Goal: Information Seeking & Learning: Learn about a topic

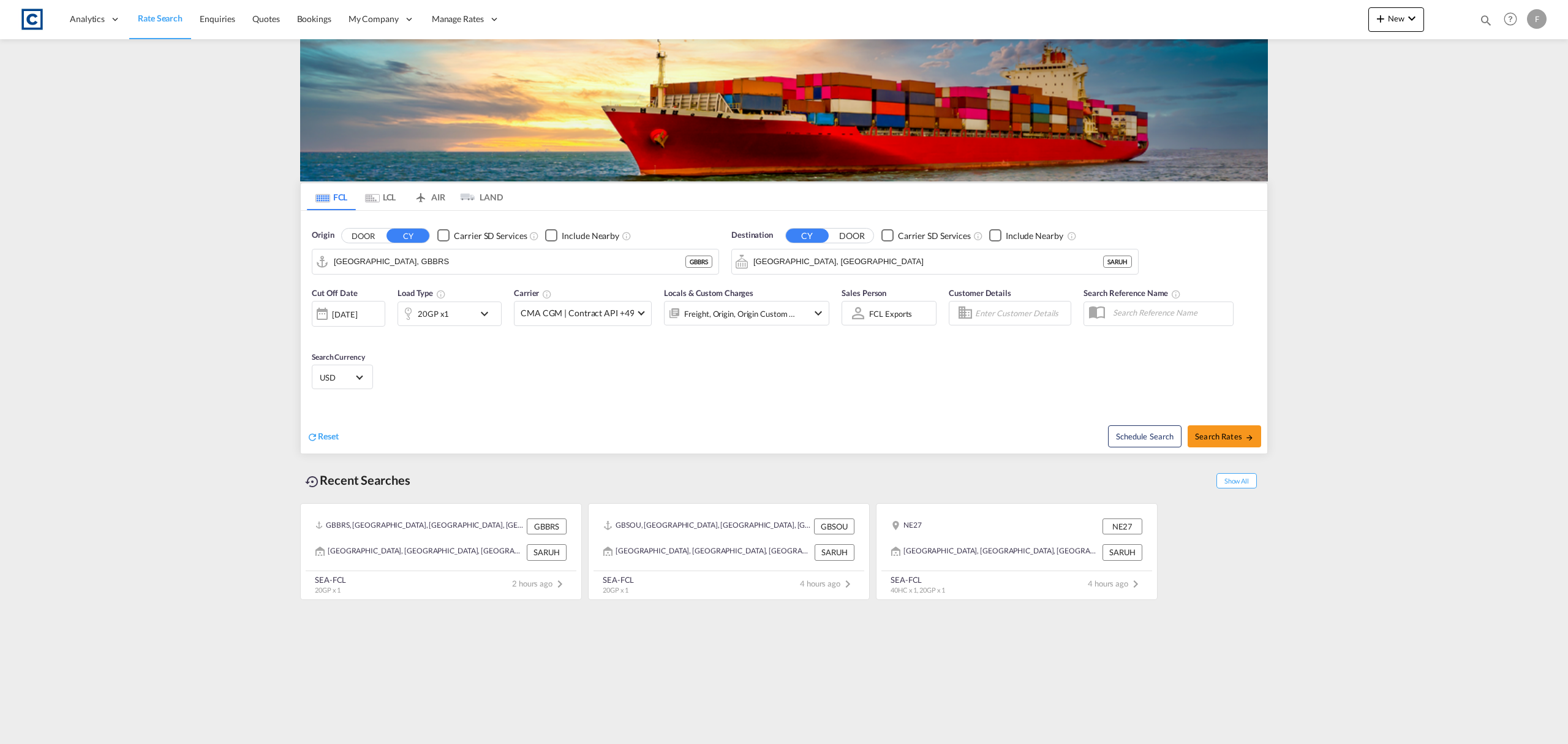
click at [370, 242] on button "DOOR" at bounding box center [363, 235] width 43 height 14
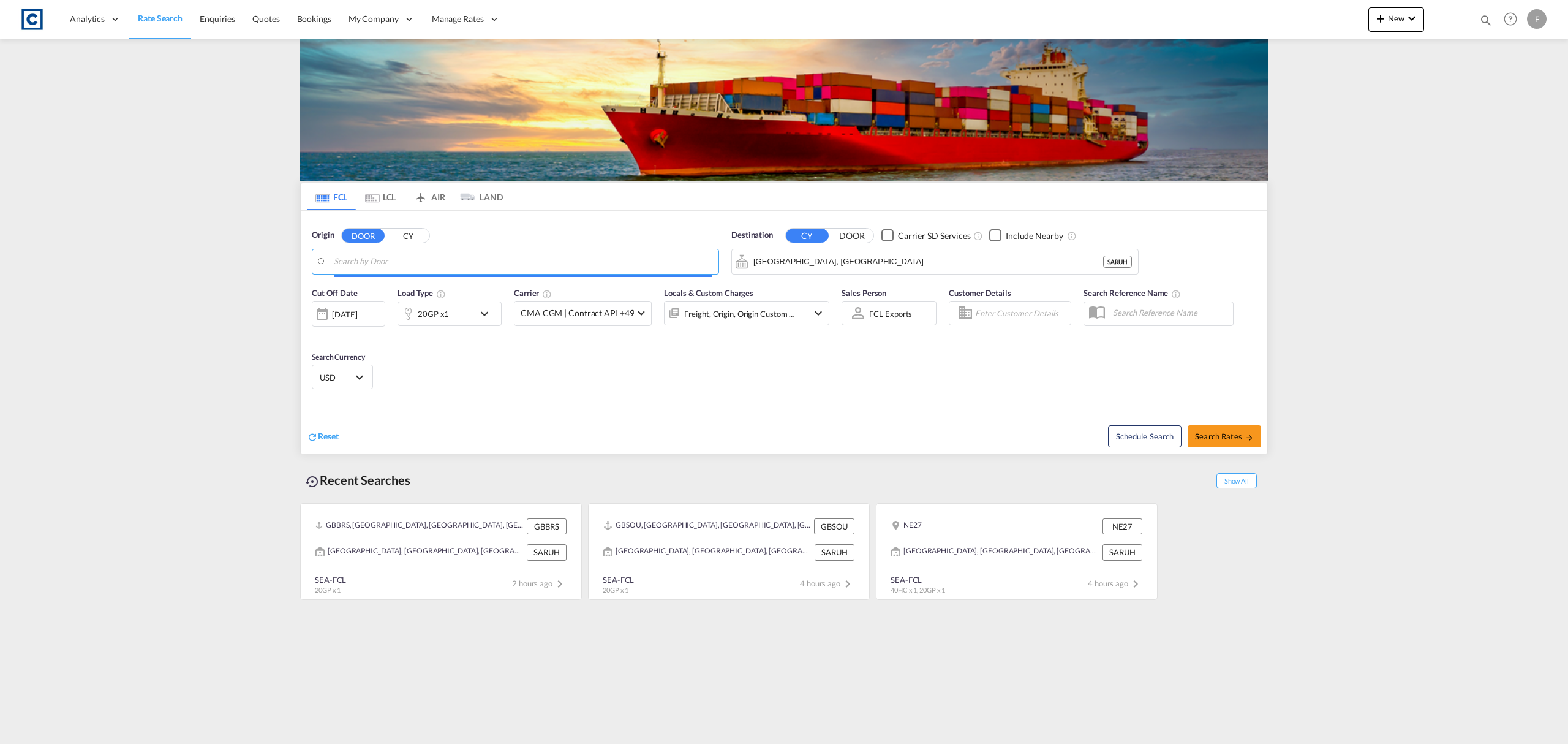
click at [370, 263] on input "Search by Door" at bounding box center [523, 261] width 379 height 18
click at [432, 287] on div "Dorset , DT9 United Kingdom GB-DT9" at bounding box center [429, 296] width 233 height 37
type input "GB-DT9, [GEOGRAPHIC_DATA]"
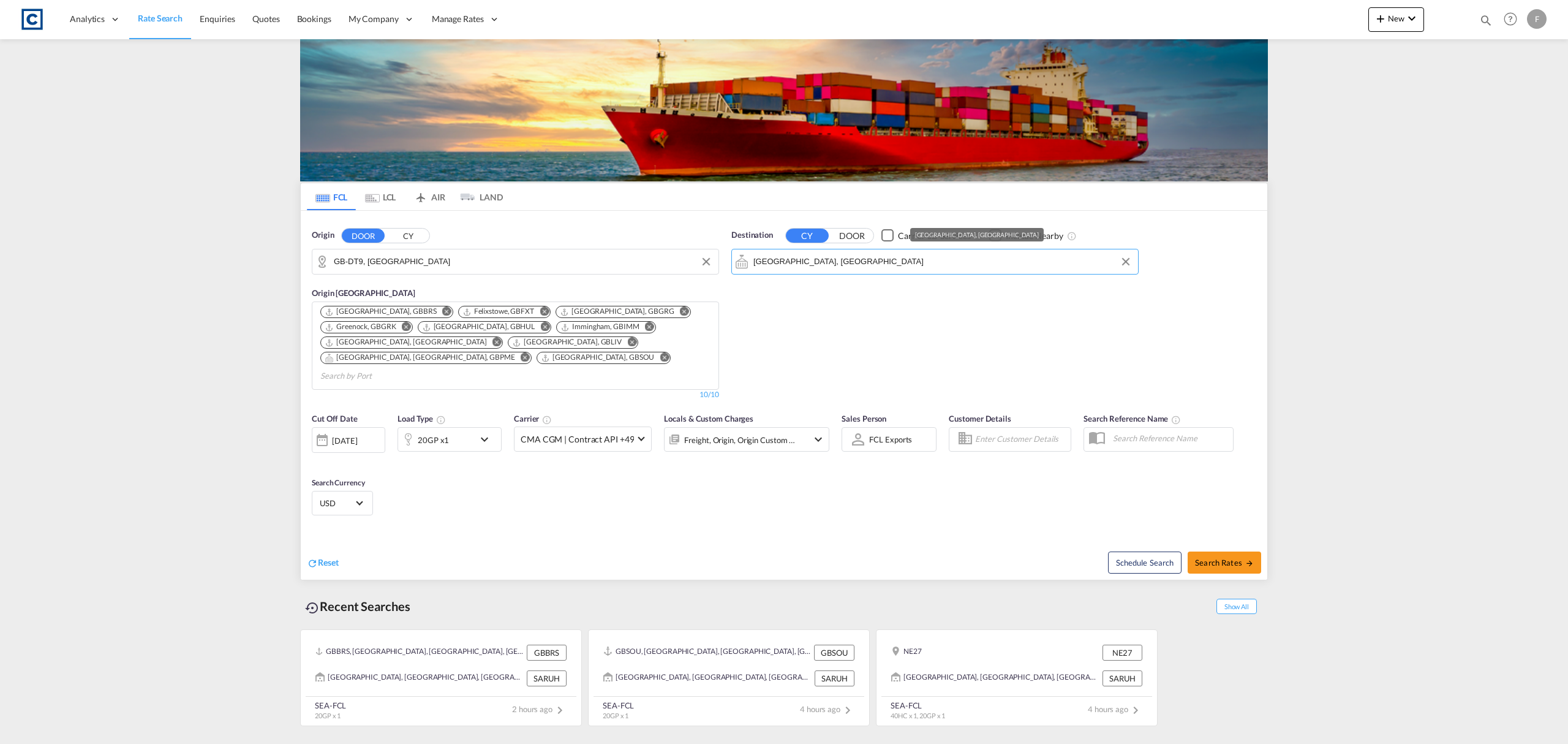
click at [789, 265] on input "Riyadh, SARUH" at bounding box center [943, 261] width 379 height 18
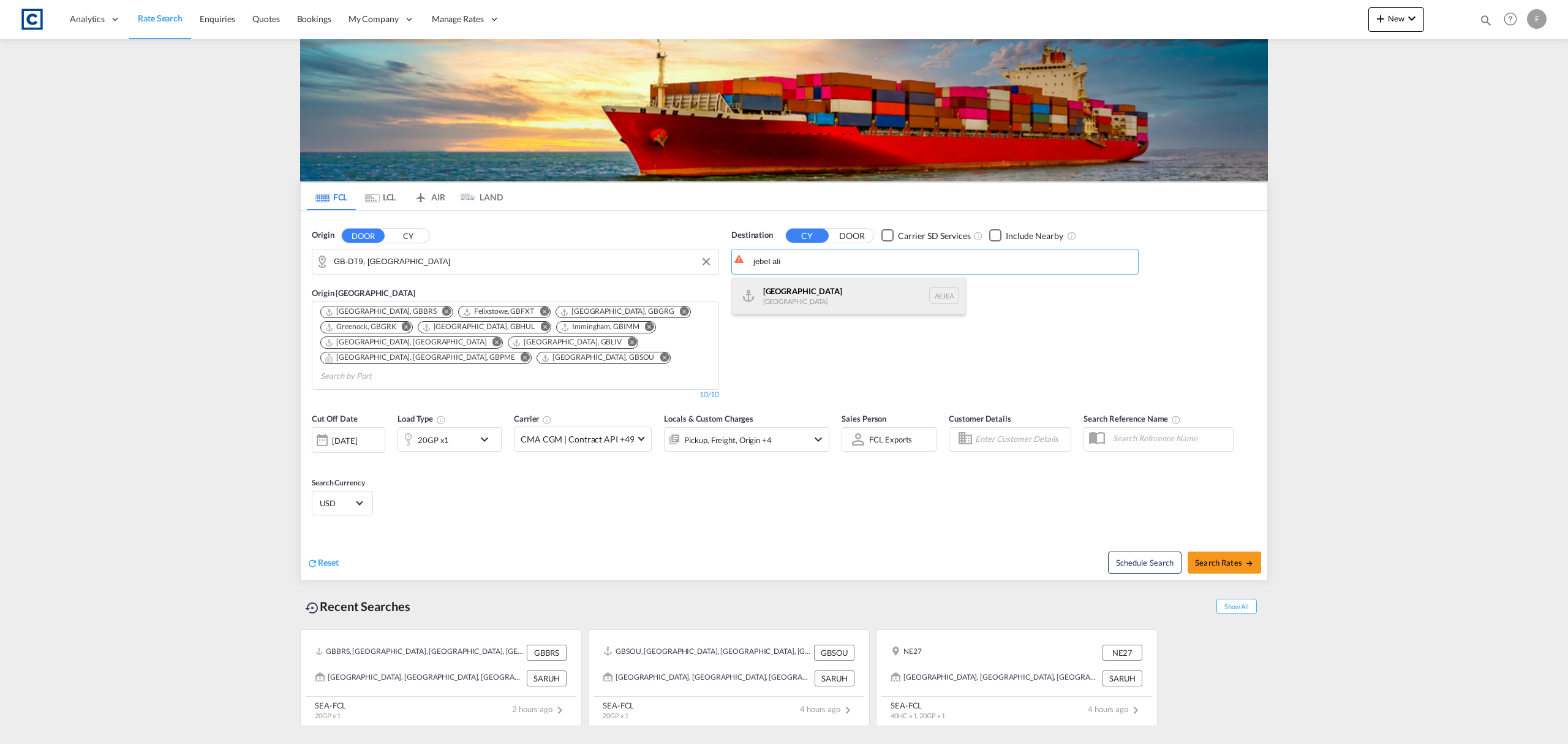
click at [797, 286] on div "Jebel Ali United Arab Emirates AEJEA" at bounding box center [849, 296] width 233 height 37
type input "[GEOGRAPHIC_DATA], [GEOGRAPHIC_DATA]"
click at [451, 427] on div "20GP x1" at bounding box center [435, 439] width 76 height 24
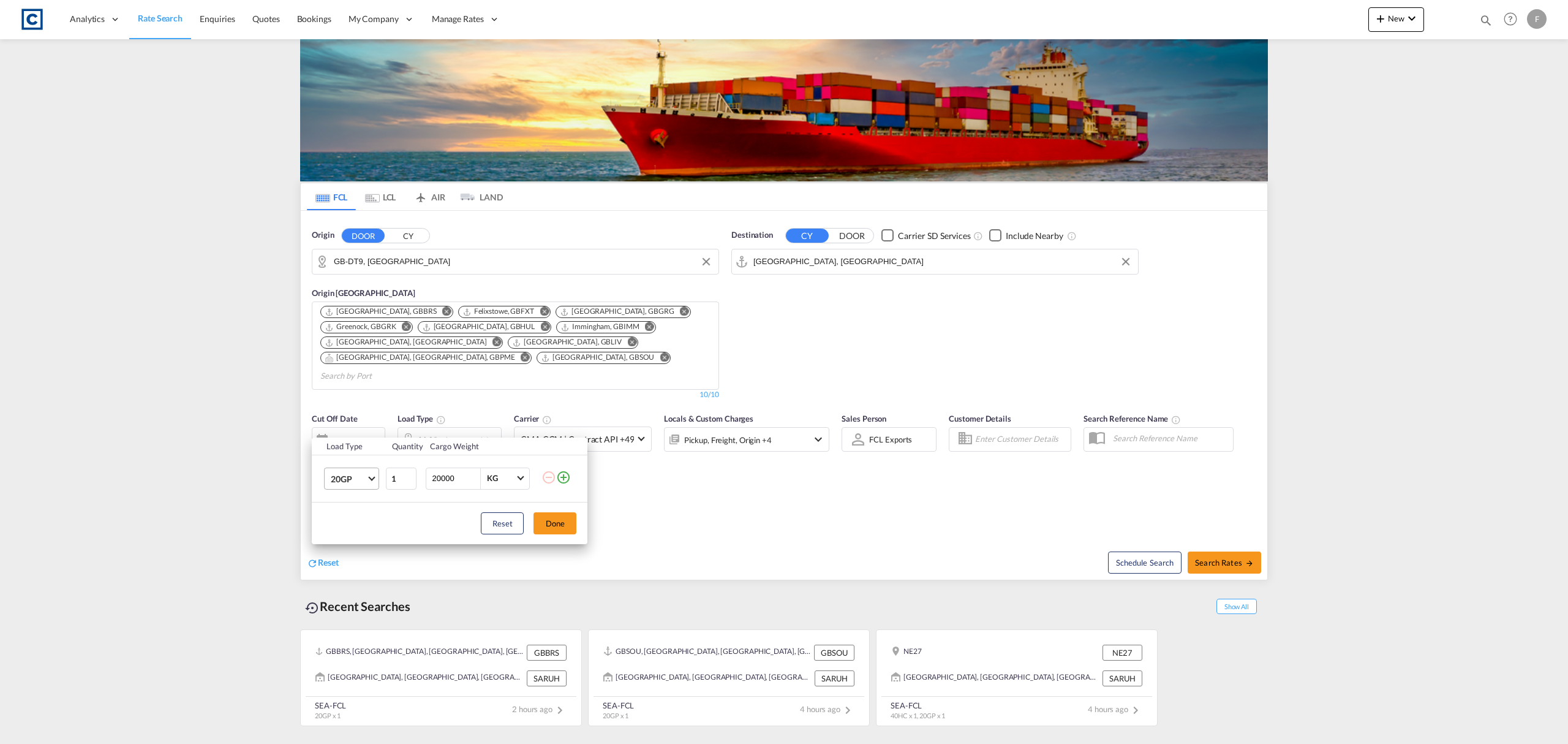
click at [369, 477] on span "Choose: \a20GP" at bounding box center [371, 477] width 7 height 7
click at [353, 543] on div "40HC" at bounding box center [342, 538] width 23 height 12
click at [535, 528] on button "Done" at bounding box center [555, 524] width 43 height 22
click at [359, 494] on md-select-value "USD" at bounding box center [342, 502] width 48 height 17
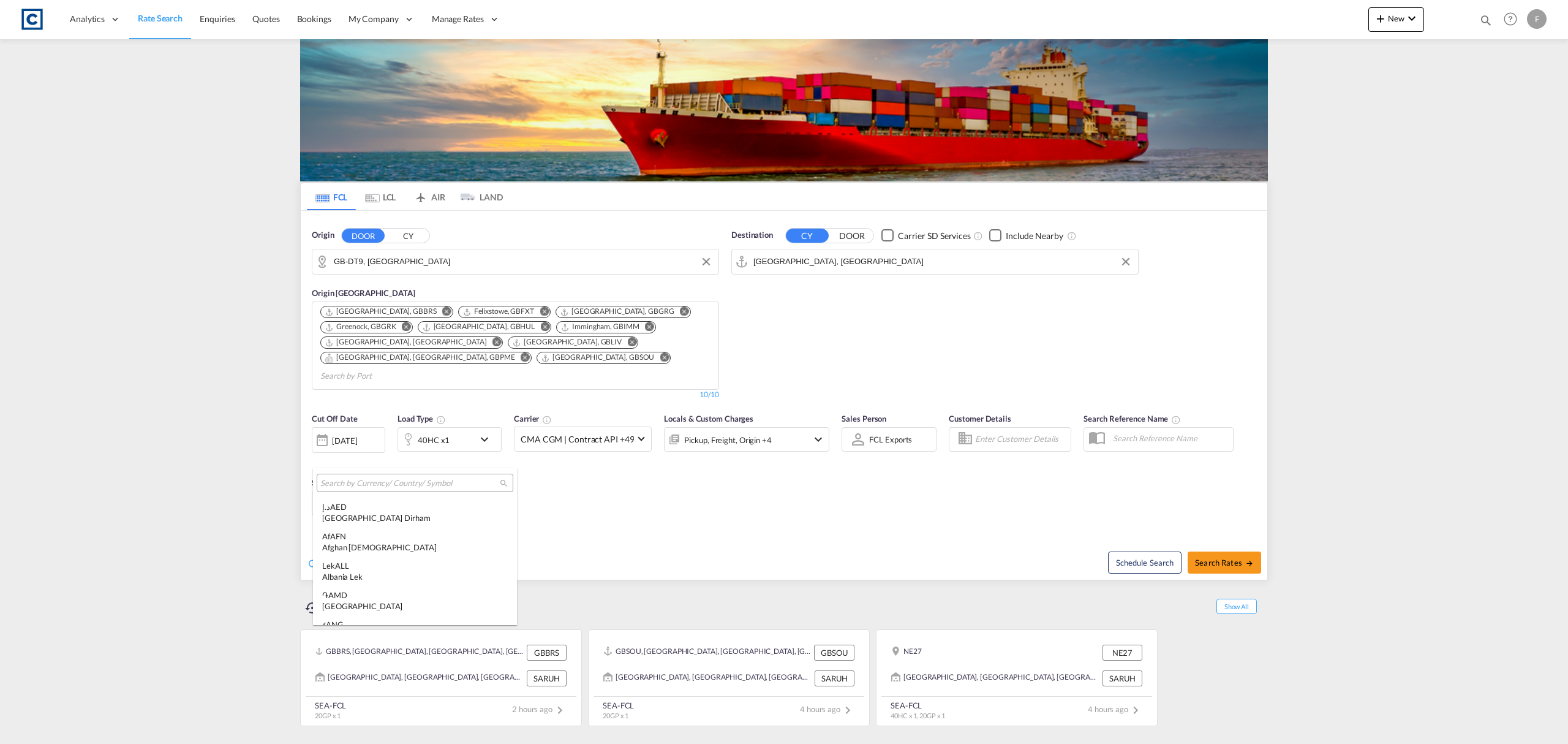
scroll to position [4232, 0]
click at [361, 480] on input "search" at bounding box center [410, 483] width 180 height 11
type input "gbp"
click at [361, 506] on div "£ GBP [GEOGRAPHIC_DATA] Pound" at bounding box center [404, 513] width 165 height 22
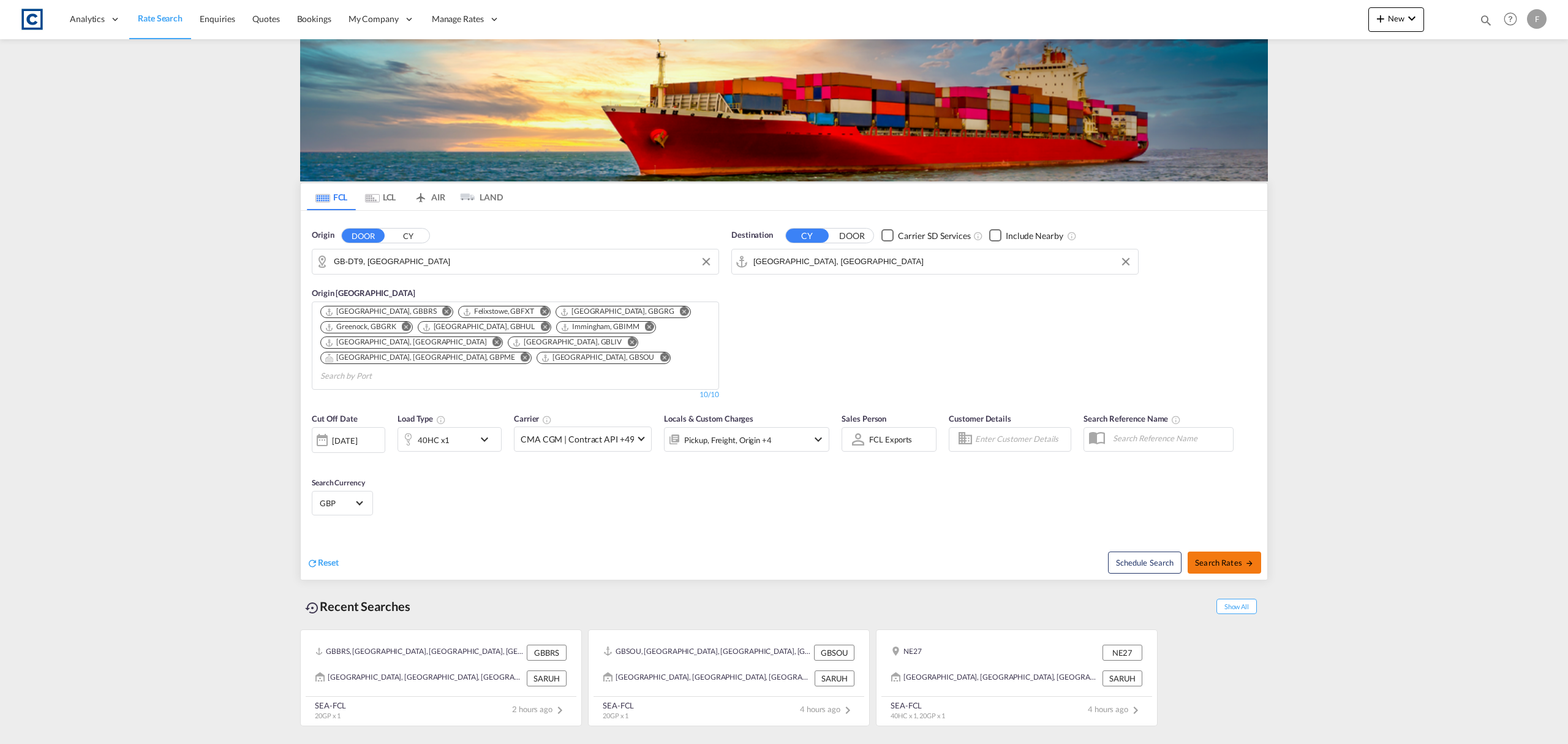
click at [1202, 557] on span "Search Rates" at bounding box center [1224, 562] width 59 height 10
type input "DT9 to AEJEA / [DATE]"
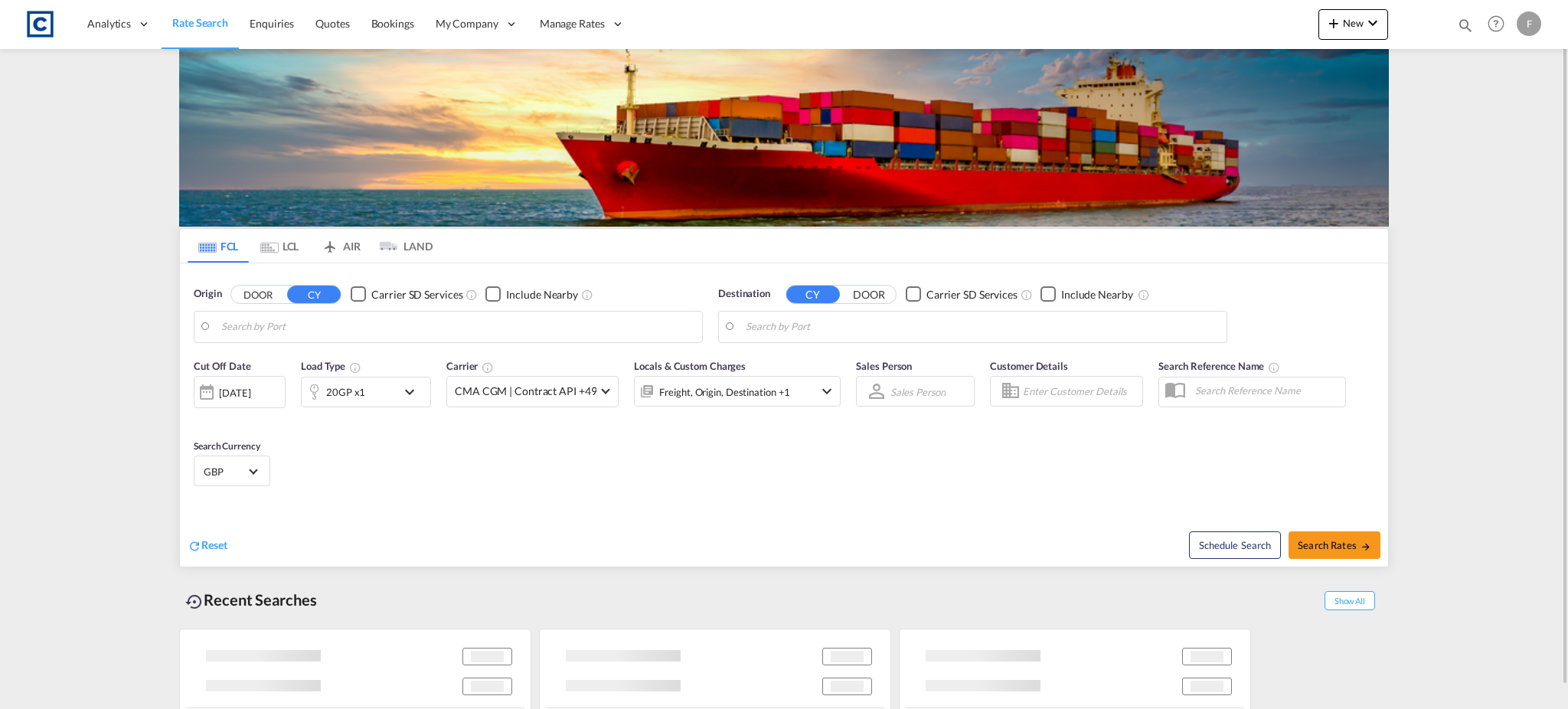
type input "GB-DT9, [GEOGRAPHIC_DATA]"
type input "Jebel Ali, AEJEA"
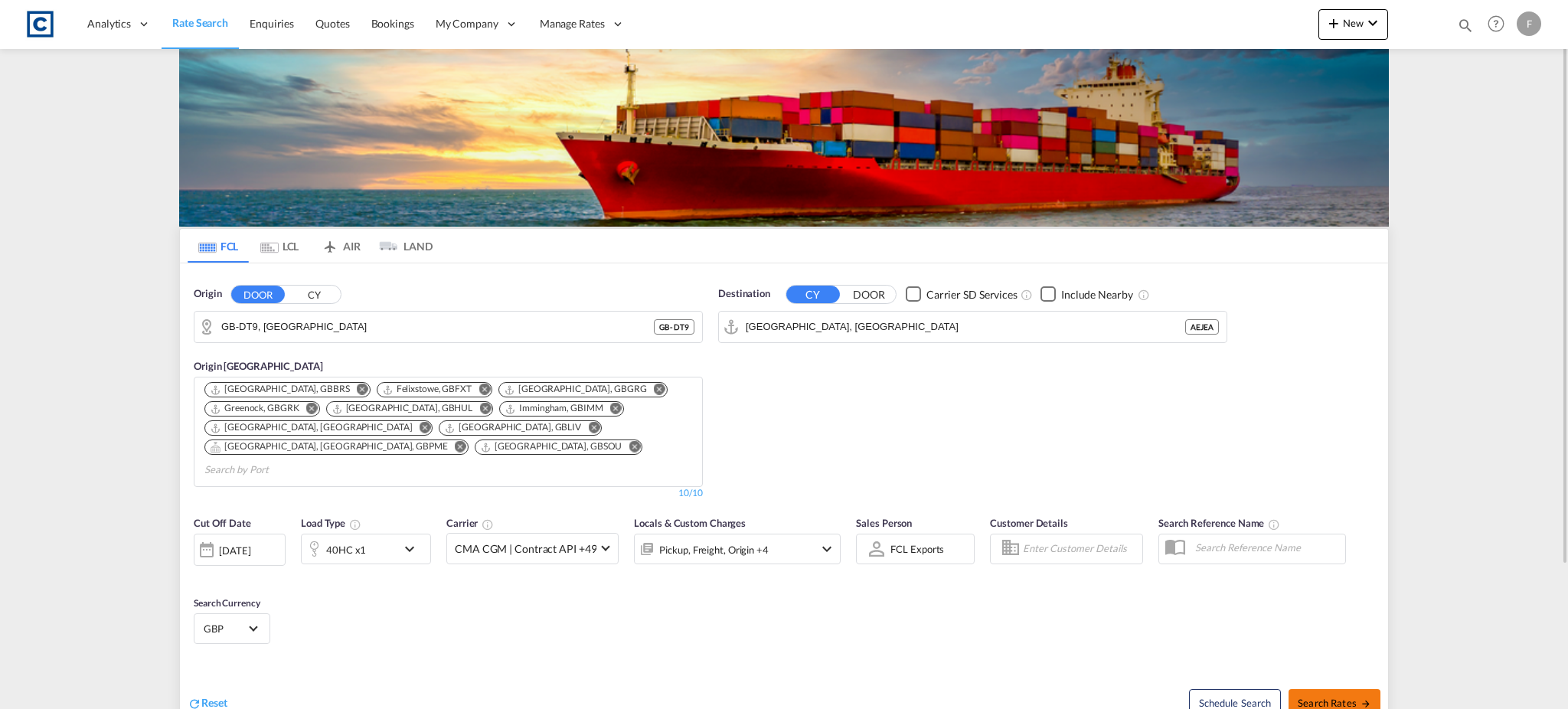
click at [1353, 689] on button "Search Rates" at bounding box center [1335, 703] width 92 height 28
type input "DT9 to AEJEA / [DATE]"
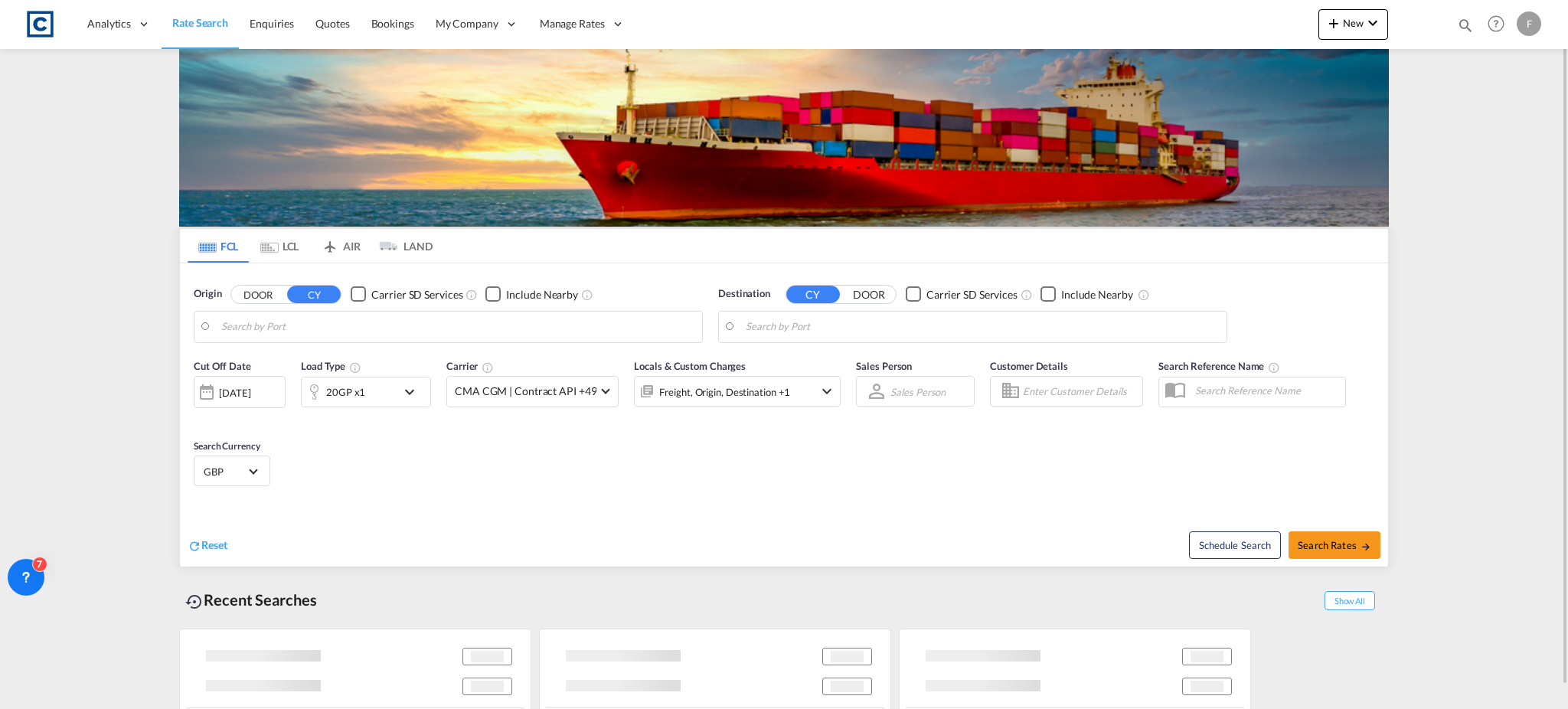
type input "GB-DT9, [GEOGRAPHIC_DATA]"
type input "[GEOGRAPHIC_DATA], [GEOGRAPHIC_DATA]"
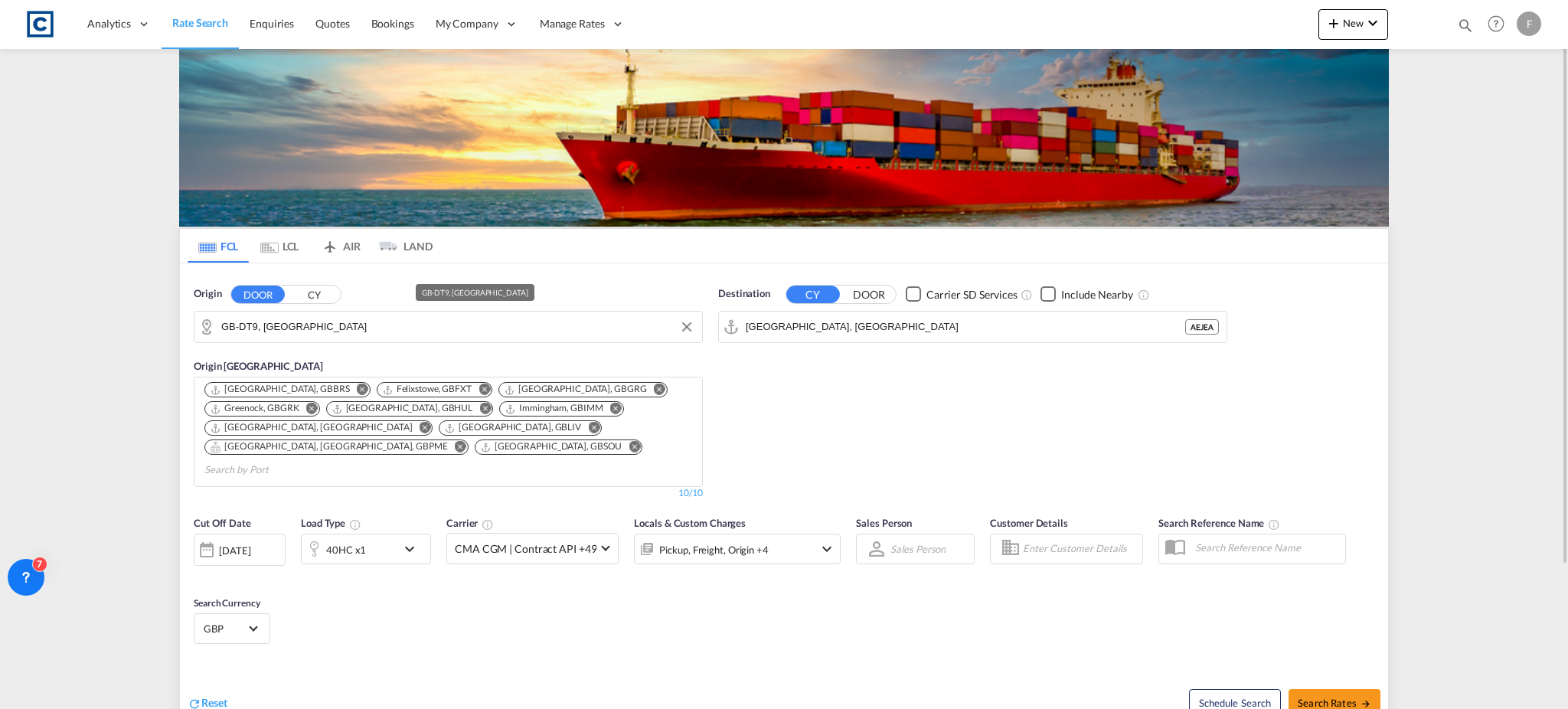
click at [265, 325] on input "GB-DT9, [GEOGRAPHIC_DATA]" at bounding box center [458, 327] width 473 height 23
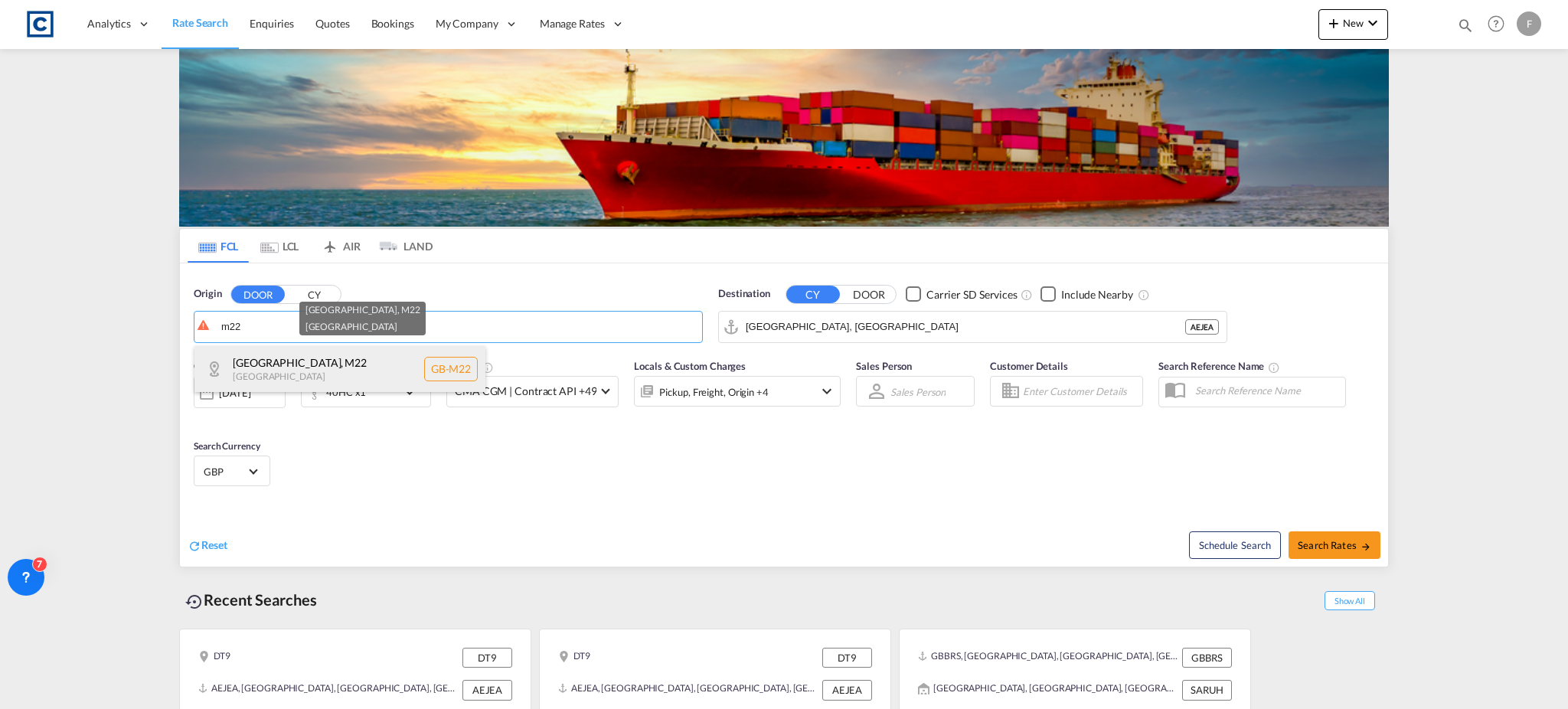
click at [276, 368] on div "[GEOGRAPHIC_DATA] , M22 [GEOGRAPHIC_DATA] [GEOGRAPHIC_DATA]-M22" at bounding box center [339, 369] width 291 height 46
type input "GB-M22, [GEOGRAPHIC_DATA]"
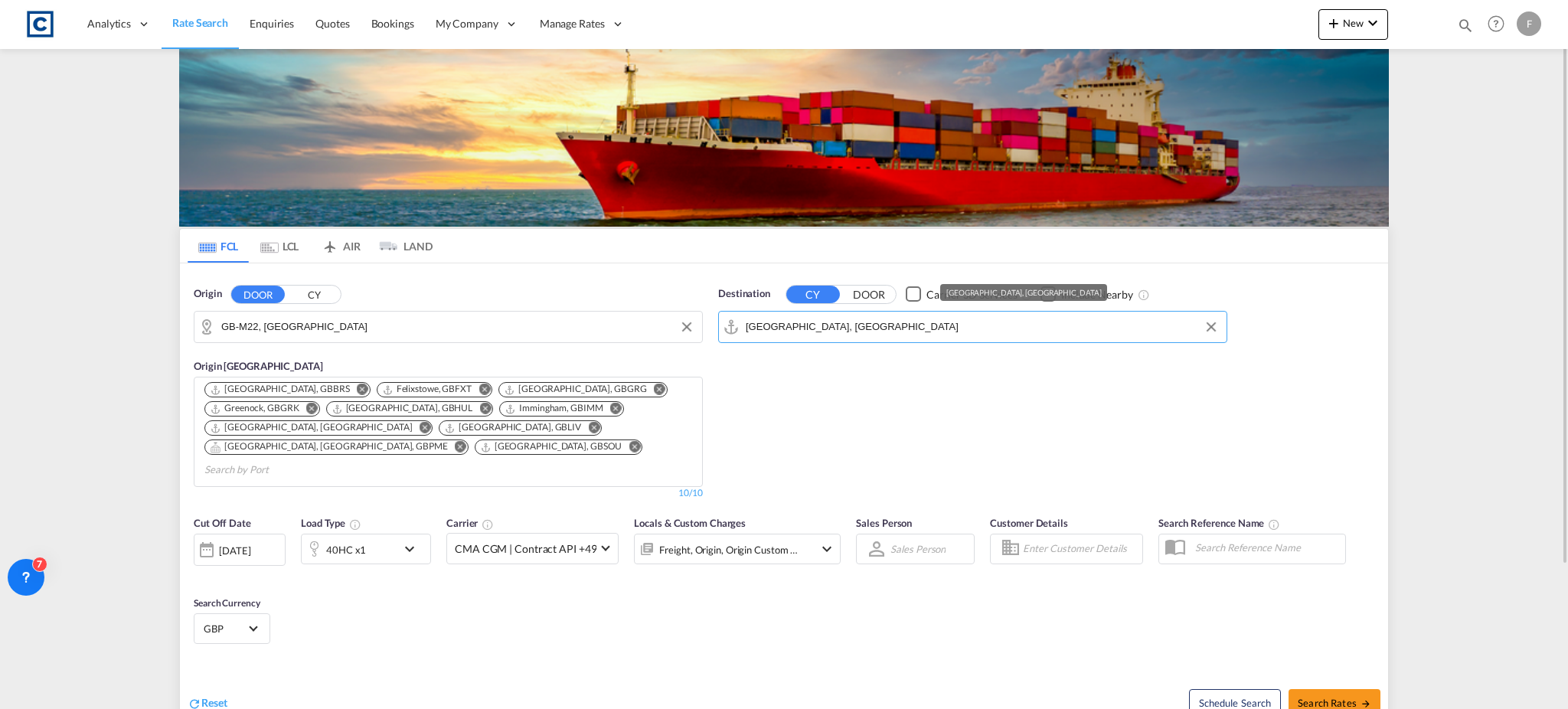
click at [779, 327] on input "[GEOGRAPHIC_DATA], [GEOGRAPHIC_DATA]" at bounding box center [983, 327] width 473 height 23
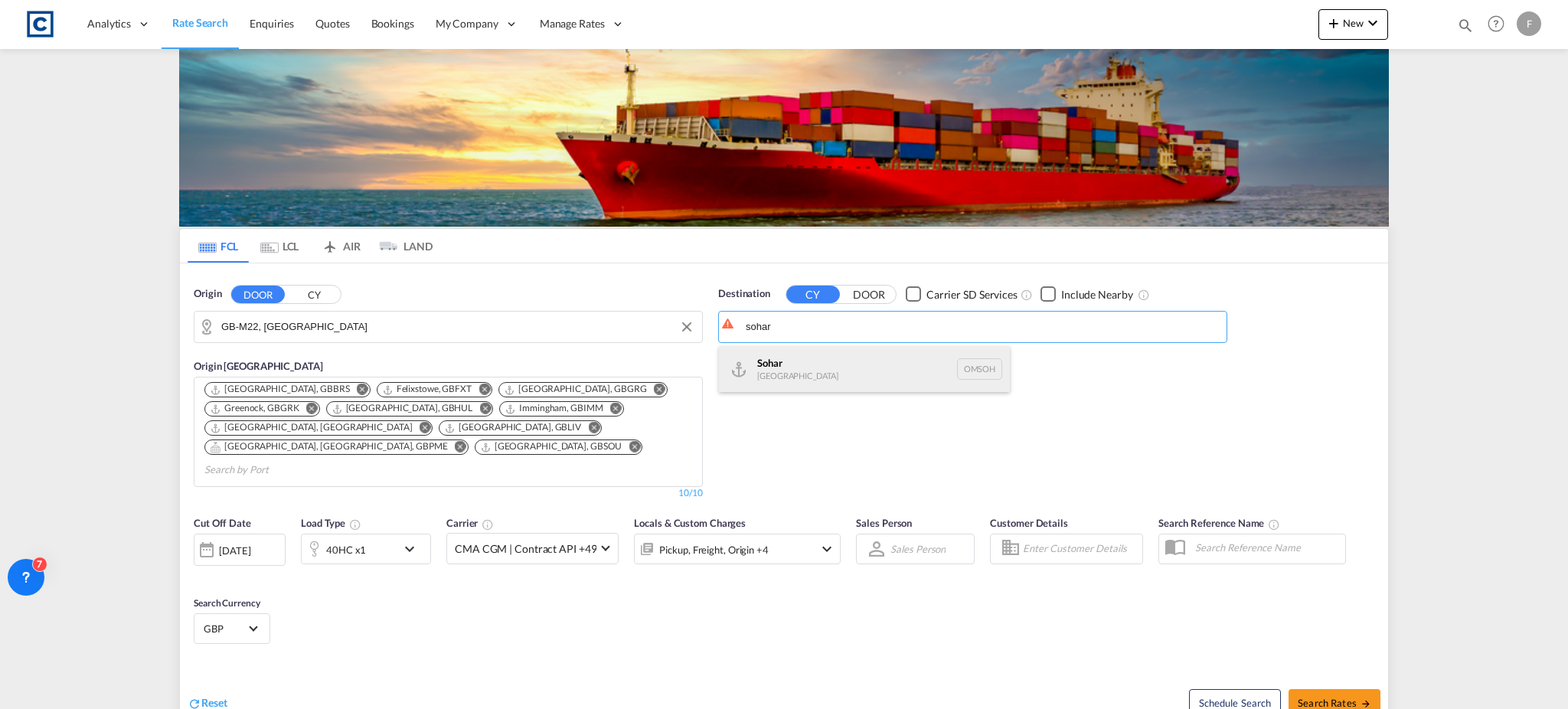
click at [804, 362] on div "Sohar [GEOGRAPHIC_DATA] [GEOGRAPHIC_DATA]" at bounding box center [864, 369] width 291 height 46
type input "Sohar, OMSOH"
click at [399, 537] on div "40HC x1" at bounding box center [366, 548] width 130 height 30
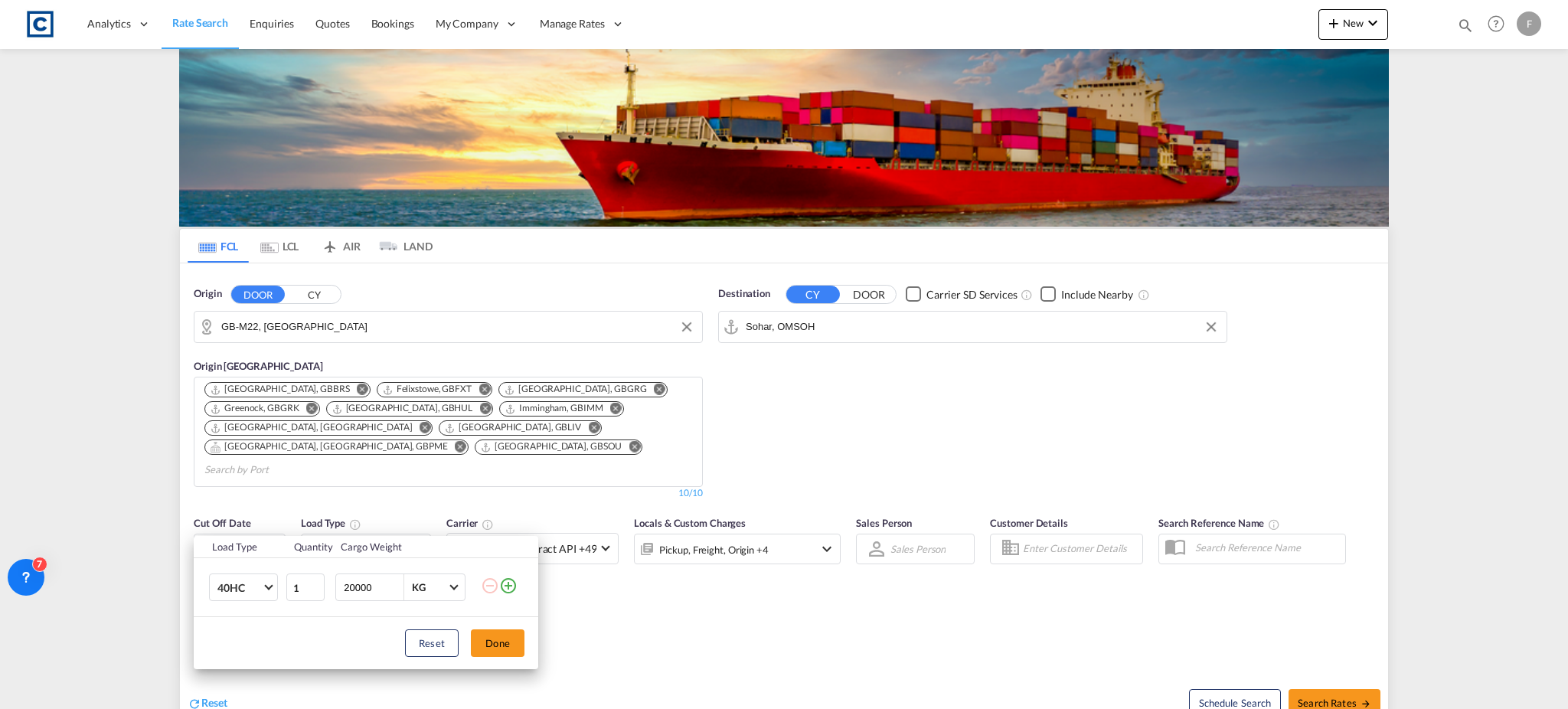
click at [509, 589] on md-icon "icon-plus-circle-outline" at bounding box center [508, 585] width 18 height 18
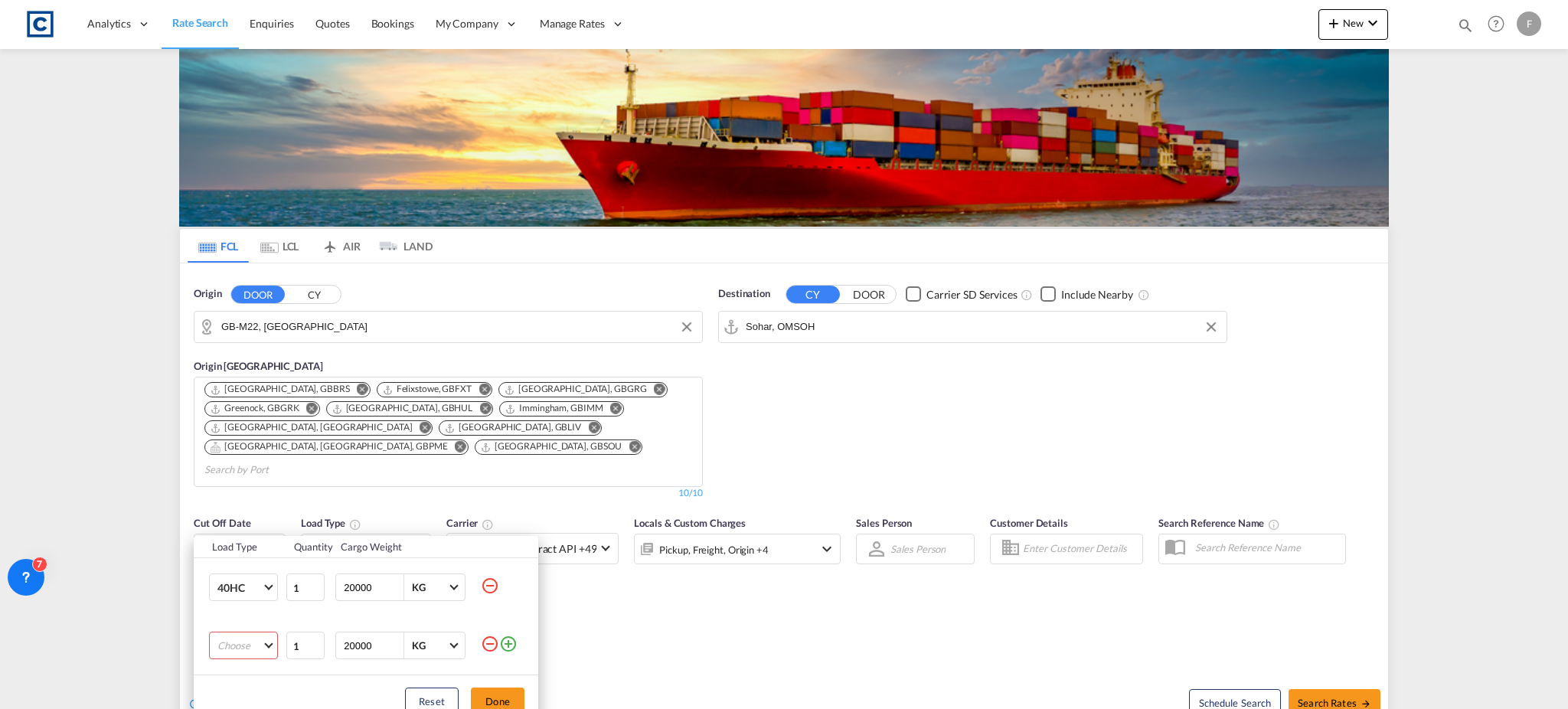
click at [265, 645] on md-select "Choose 20GP 40GP 40HC 45HC 20RE 40RE 40HR 20OT 40OT 20FR 40FR 40NR 20NR 45S 20T…" at bounding box center [243, 645] width 69 height 28
click at [512, 694] on md-backdrop at bounding box center [784, 354] width 1568 height 709
click at [492, 644] on md-icon "icon-minus-circle-outline" at bounding box center [490, 644] width 18 height 18
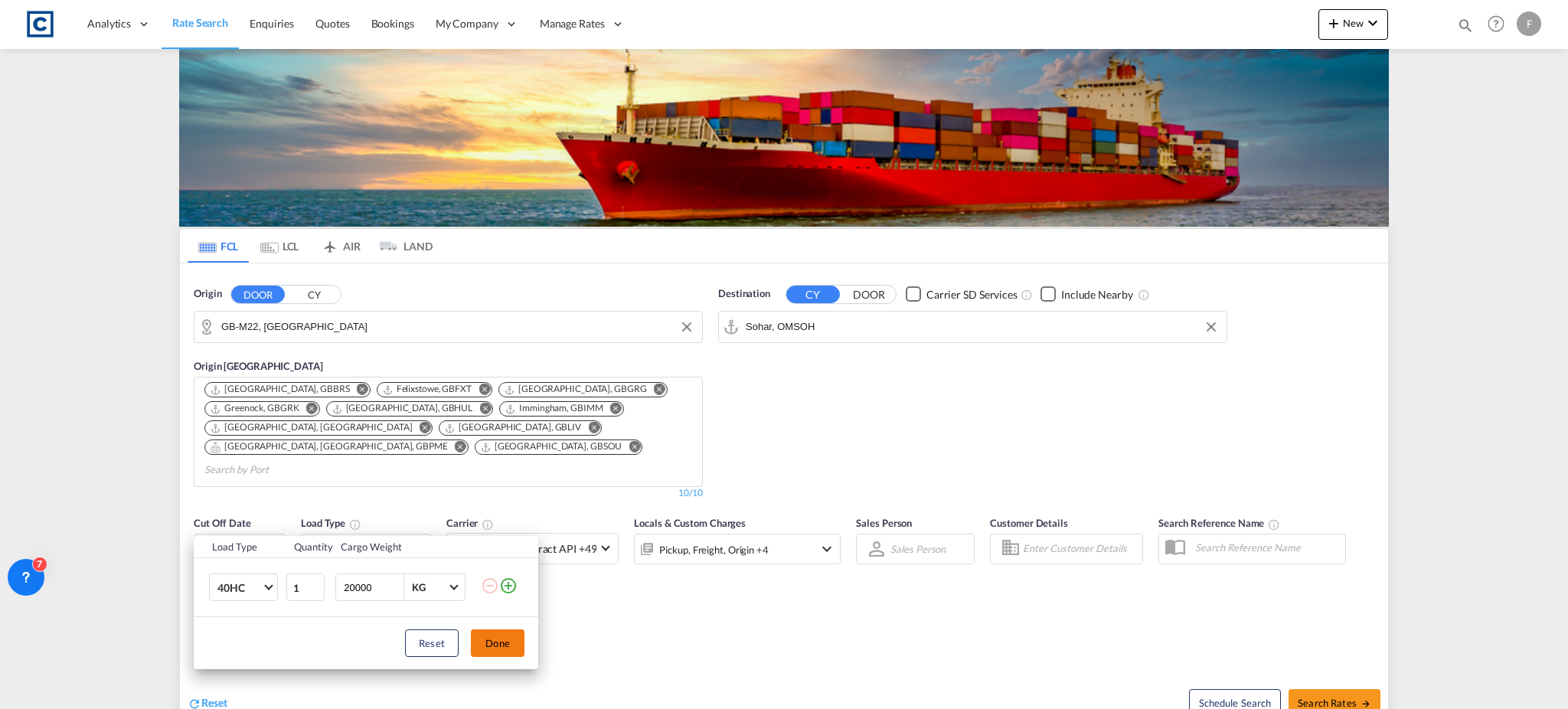
click at [487, 637] on button "Done" at bounding box center [497, 643] width 53 height 28
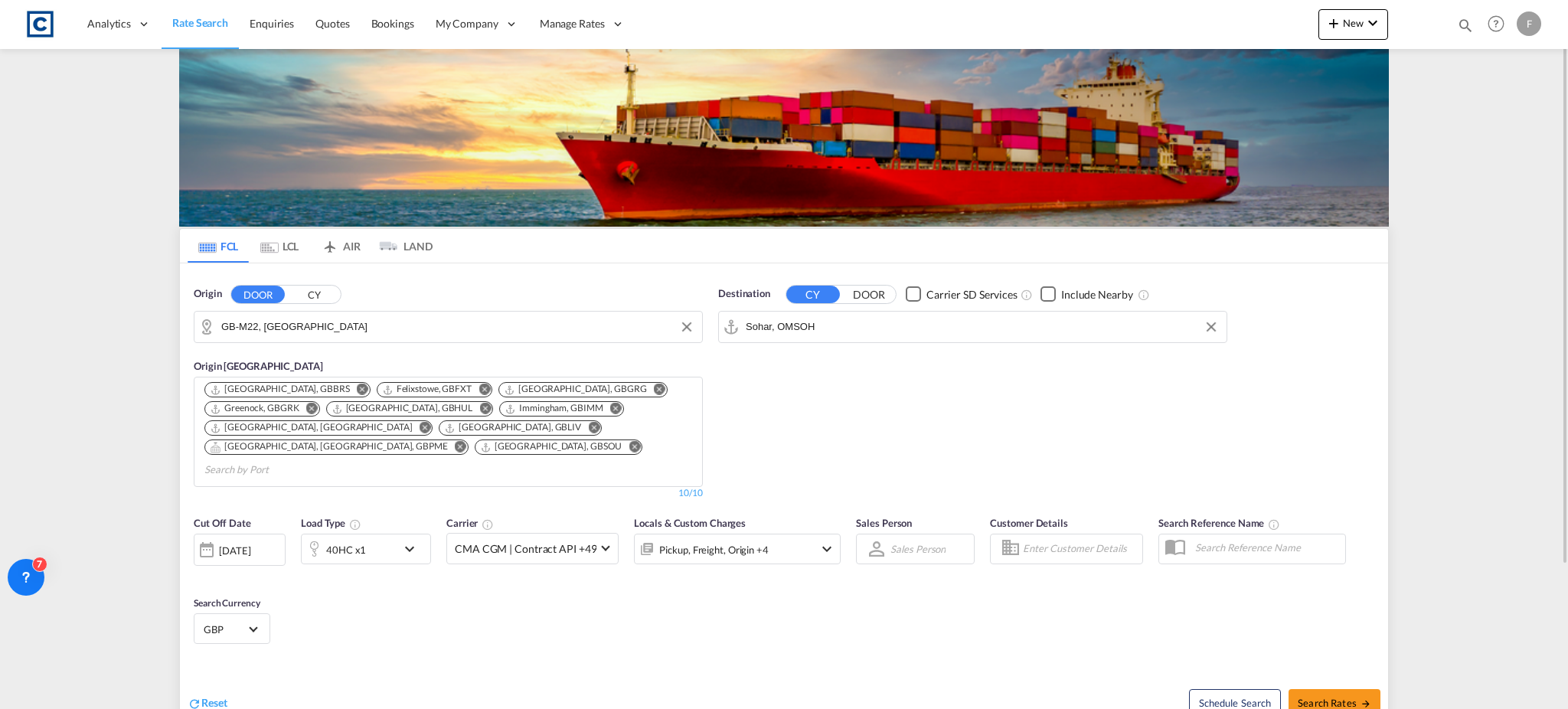
click at [258, 617] on md-select-value "GBP" at bounding box center [231, 627] width 60 height 21
click at [264, 589] on div at bounding box center [323, 596] width 246 height 23
click at [268, 592] on input "search" at bounding box center [317, 596] width 225 height 14
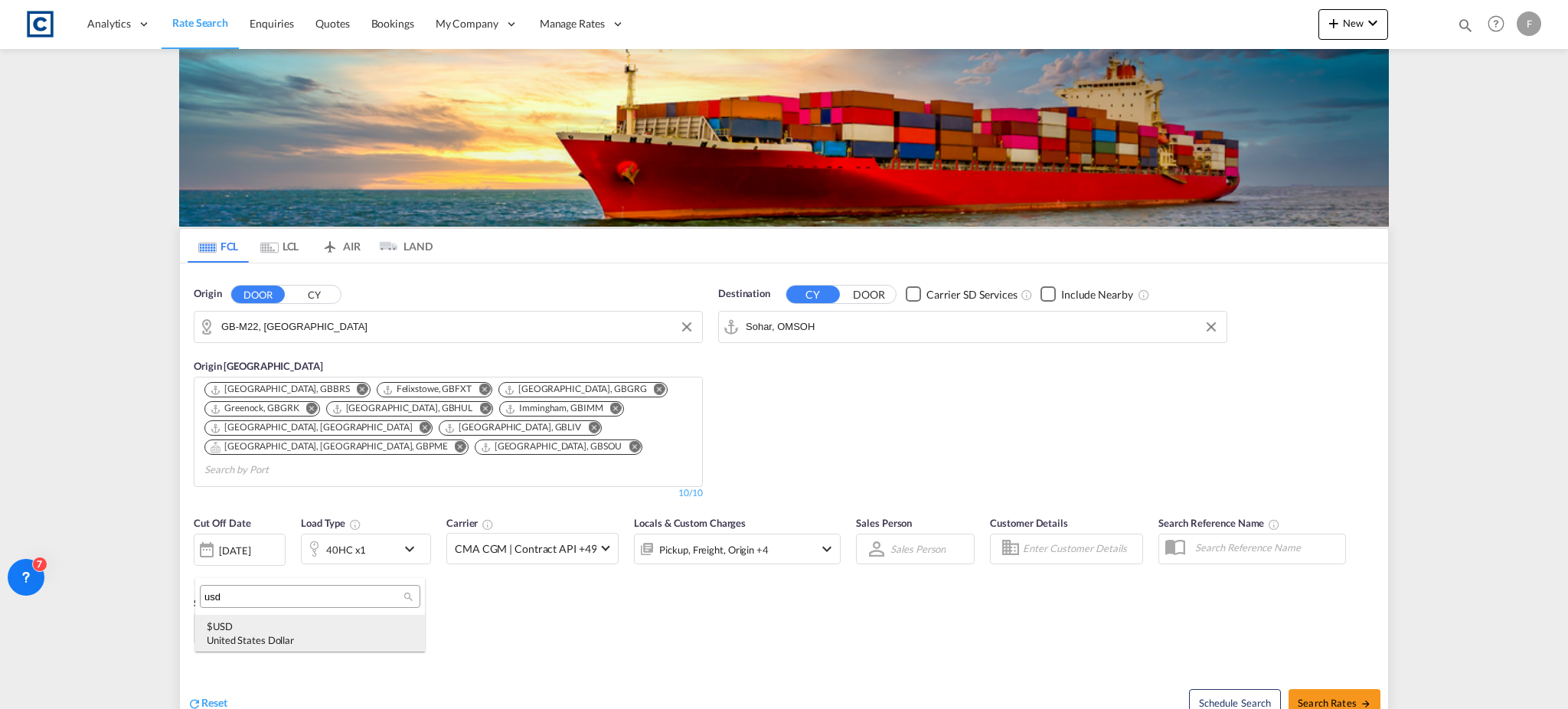
type input "usd"
click at [275, 638] on div "United States Dollar" at bounding box center [309, 639] width 206 height 14
click at [1345, 696] on span "Search Rates" at bounding box center [1335, 702] width 73 height 12
type input "M22 to OMSOH / [DATE]"
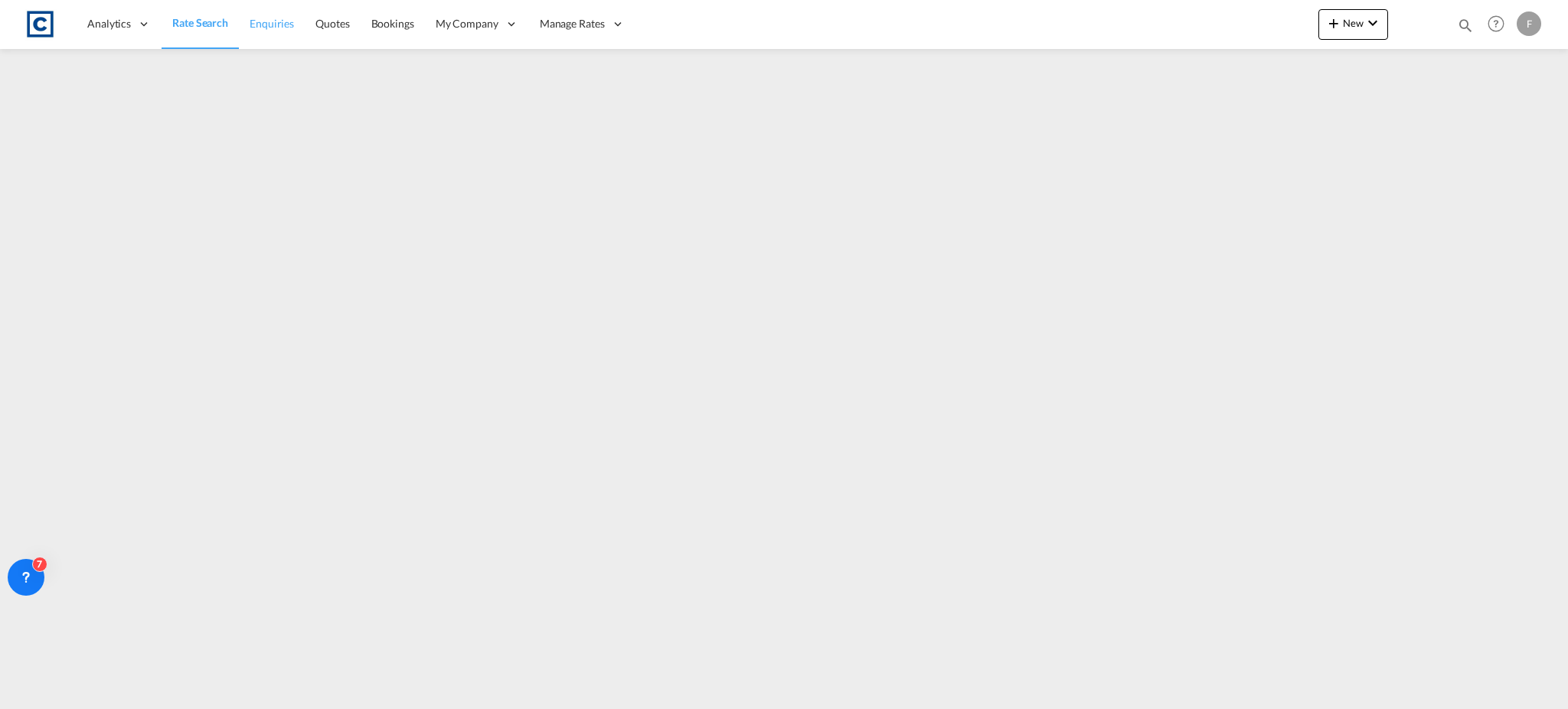
click at [274, 17] on span "Enquiries" at bounding box center [272, 23] width 44 height 13
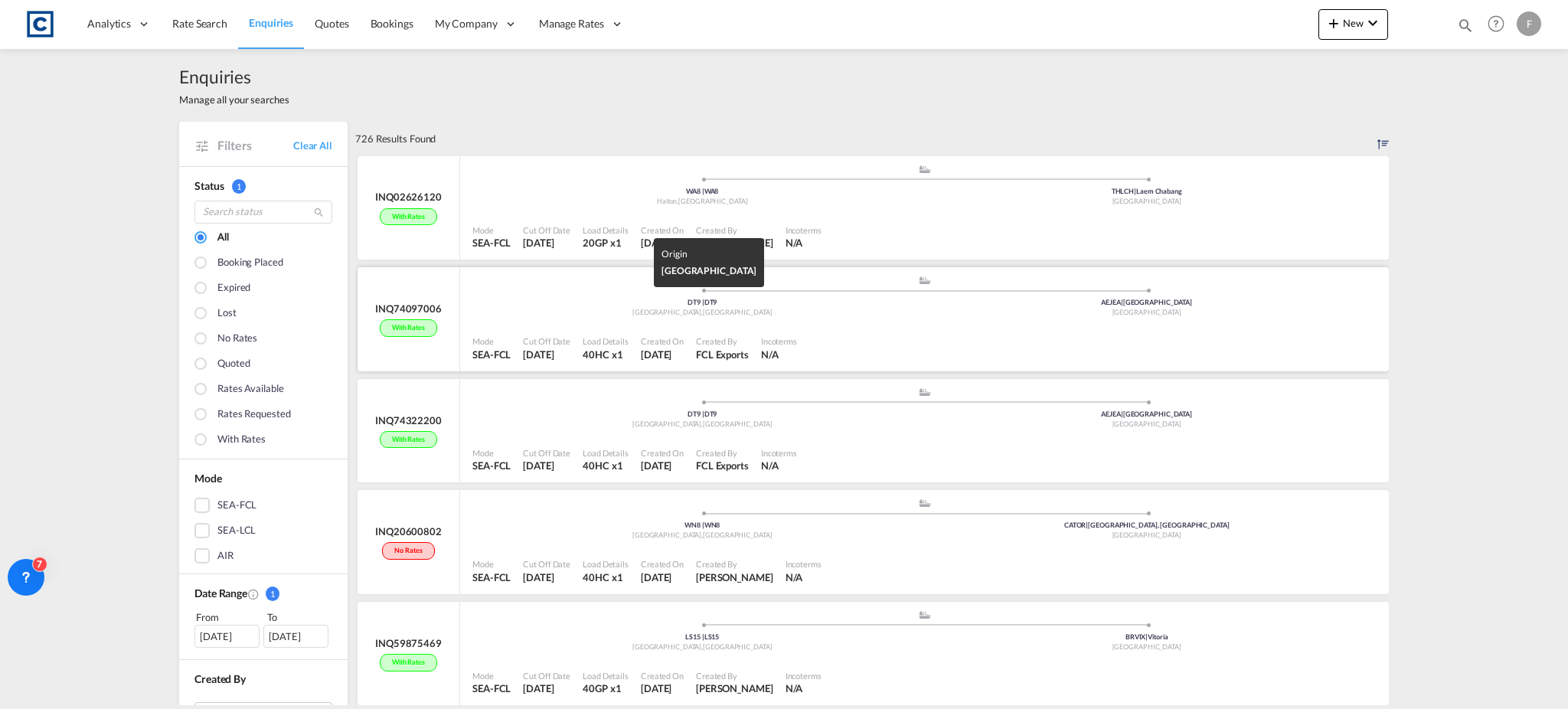
click at [645, 306] on div "DT9 | DT9" at bounding box center [702, 303] width 445 height 10
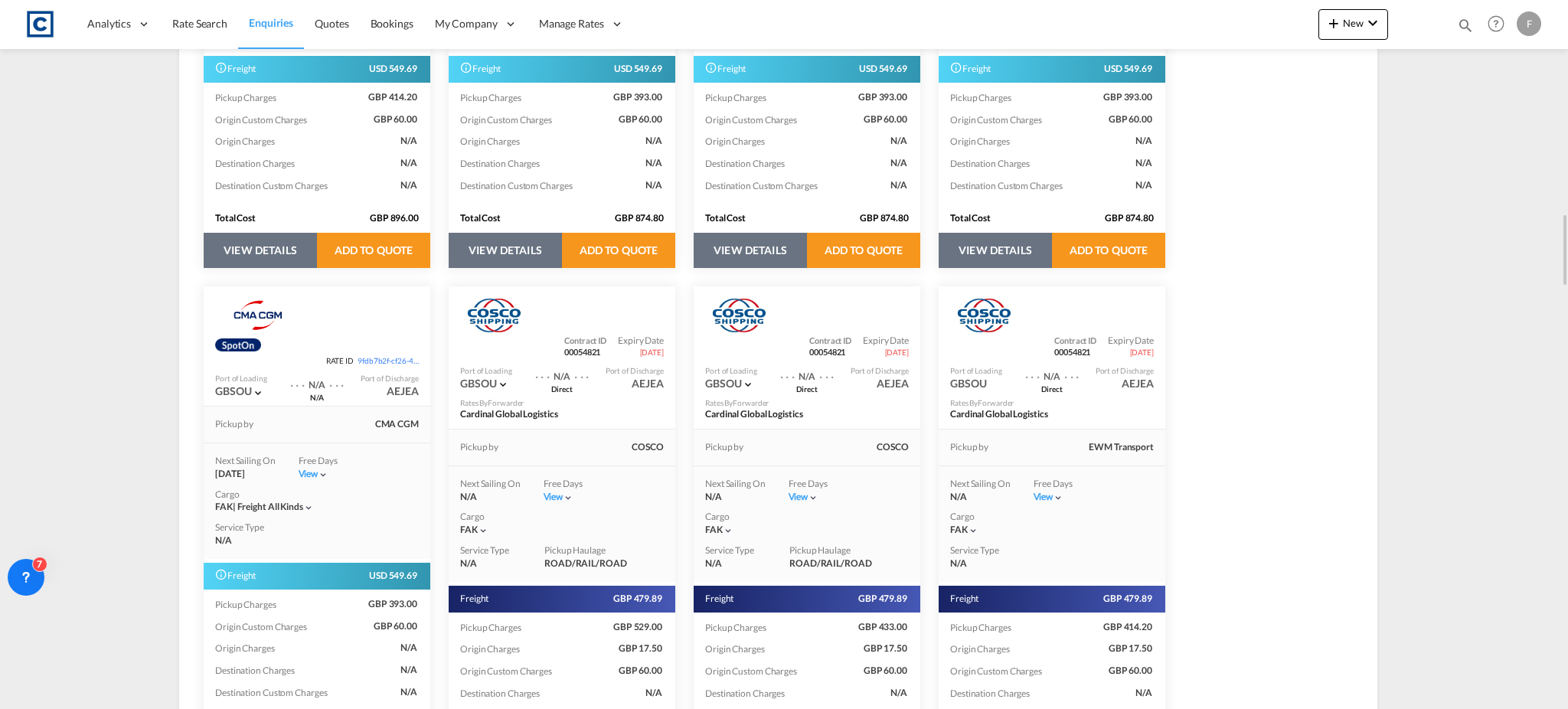
scroll to position [2245, 0]
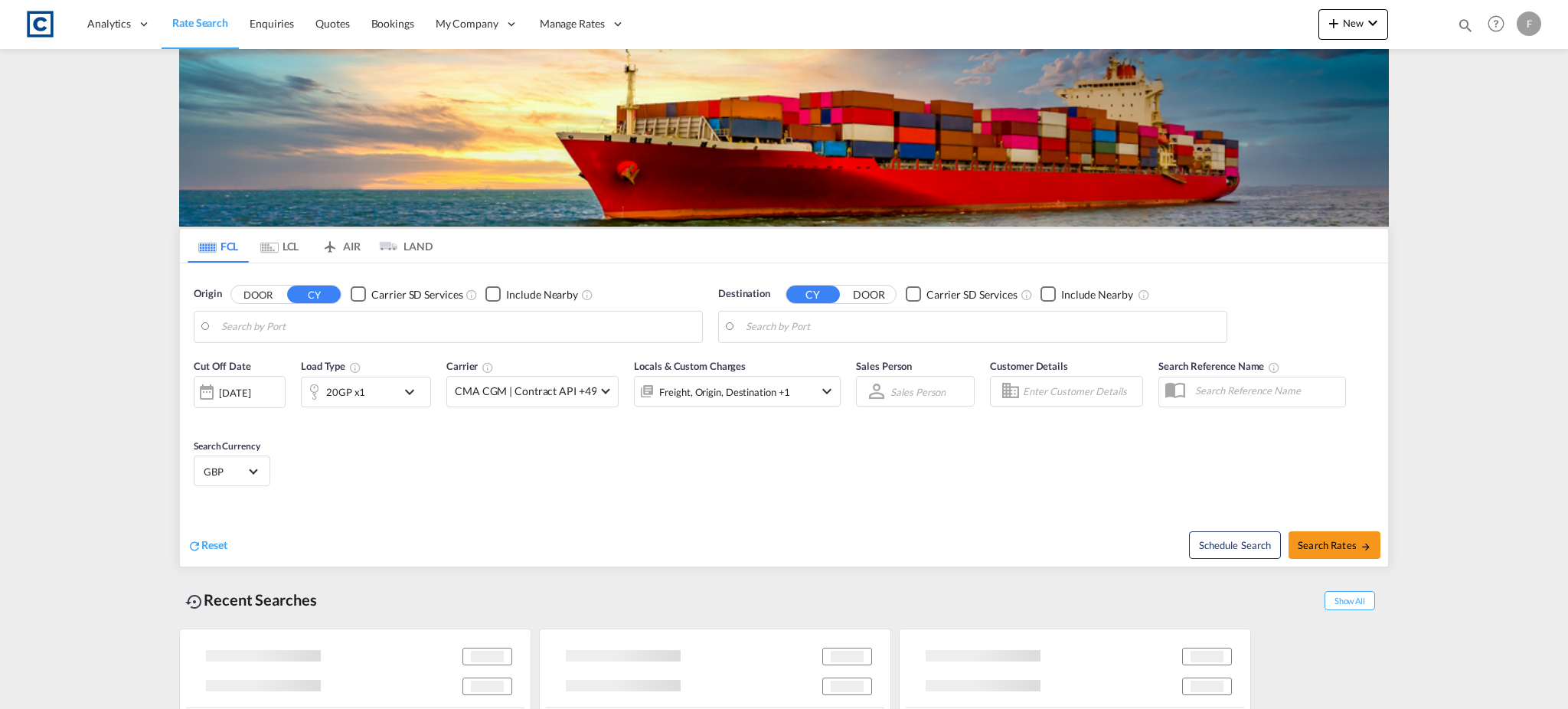
type input "[GEOGRAPHIC_DATA], [GEOGRAPHIC_DATA]"
type input "[GEOGRAPHIC_DATA], PKKHI"
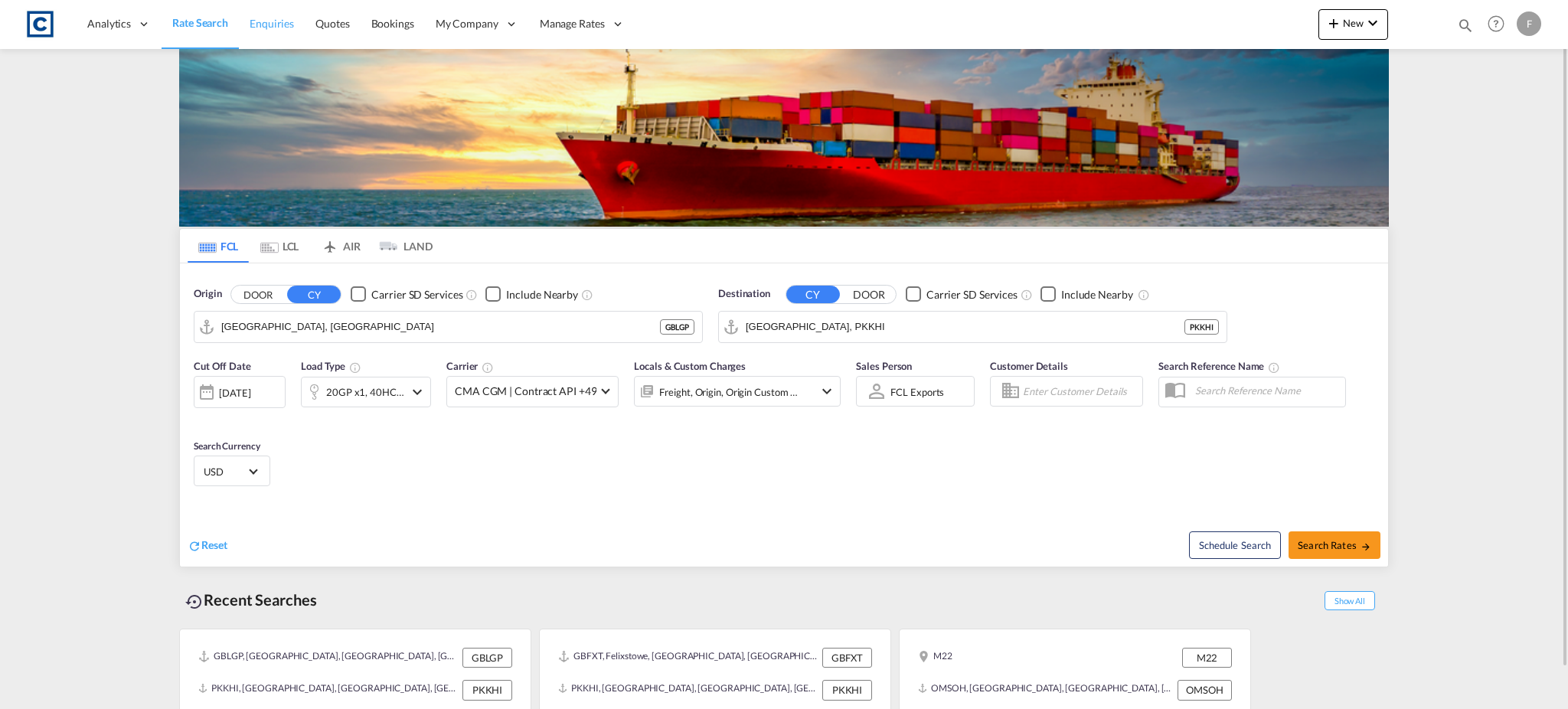
click at [272, 33] on link "Enquiries" at bounding box center [272, 24] width 66 height 50
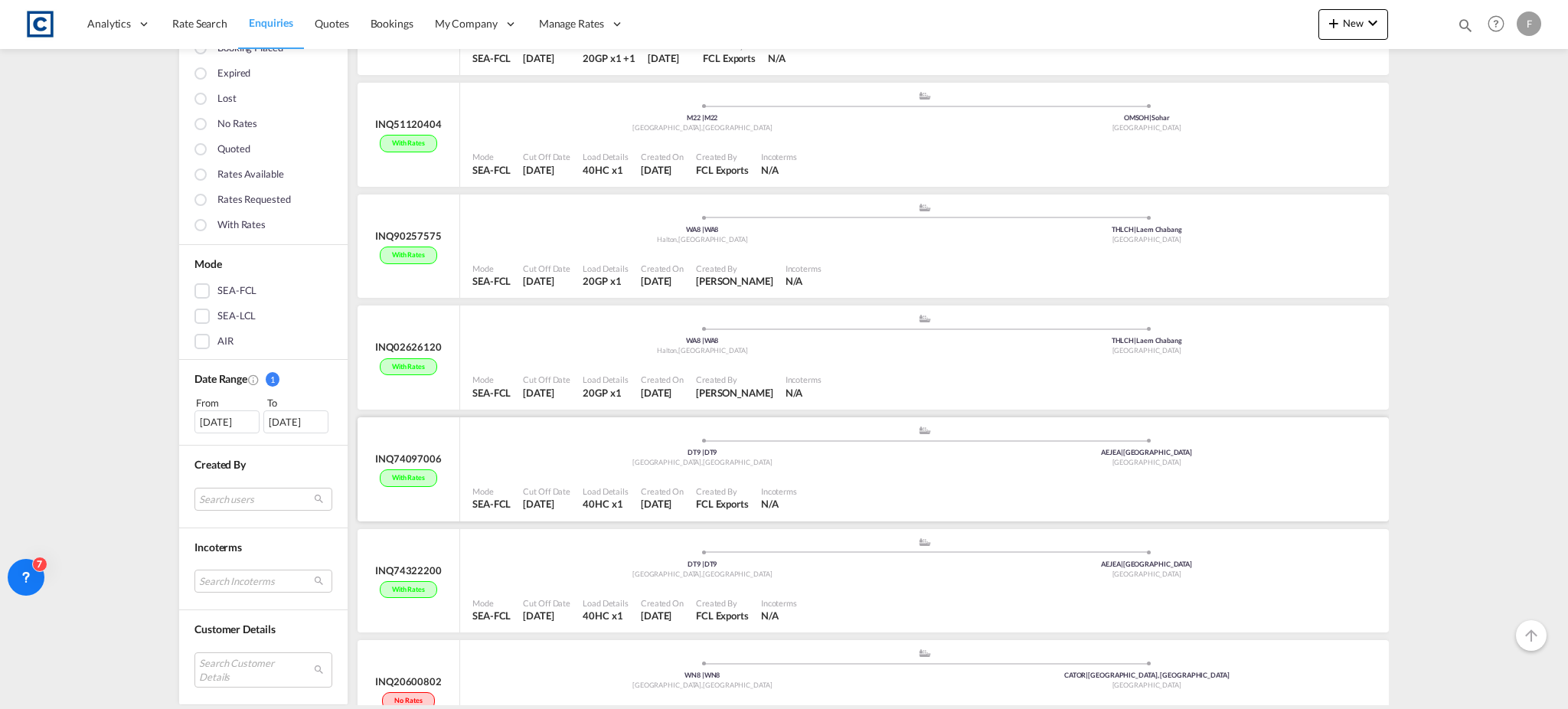
scroll to position [408, 0]
click at [780, 460] on div "[GEOGRAPHIC_DATA] , [GEOGRAPHIC_DATA]" at bounding box center [702, 461] width 445 height 10
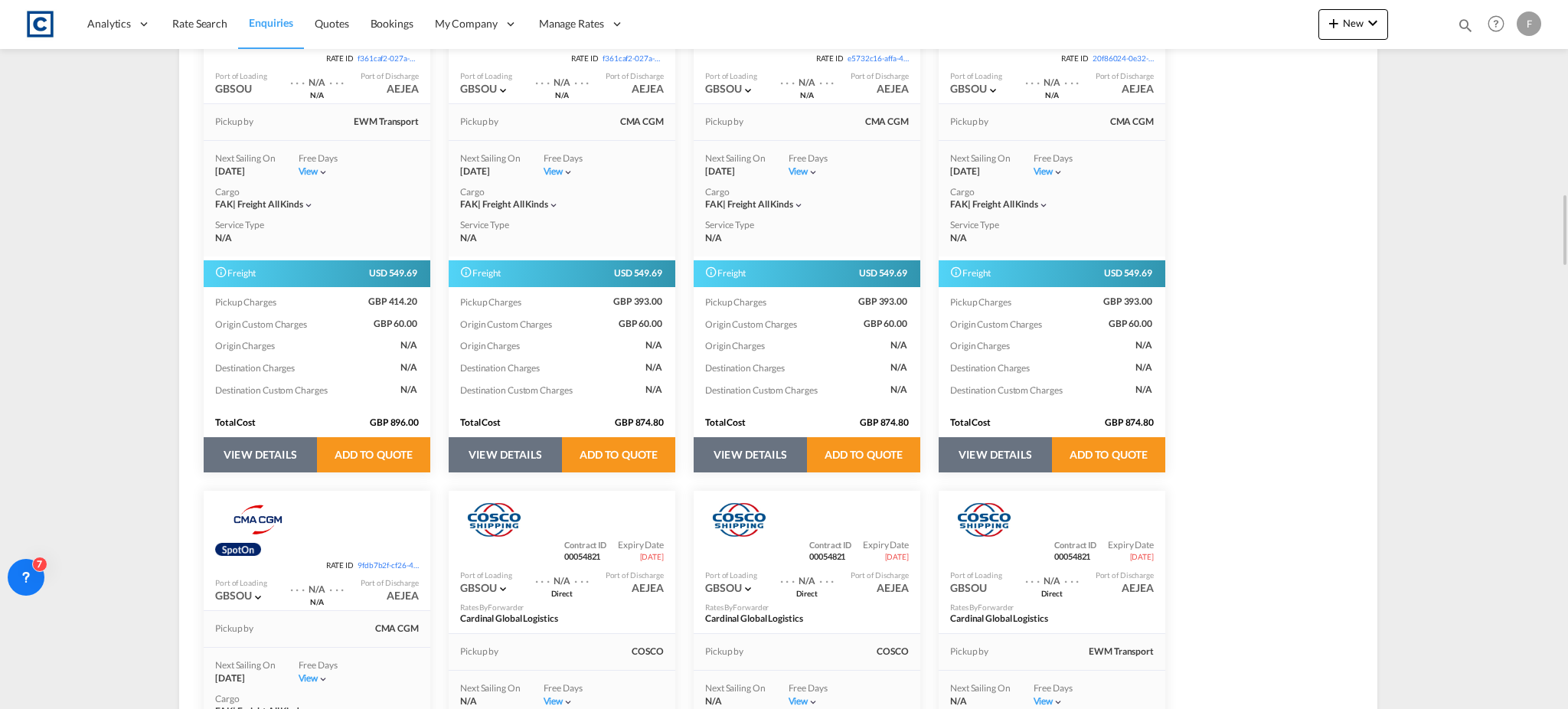
scroll to position [2245, 0]
